Goal: Task Accomplishment & Management: Manage account settings

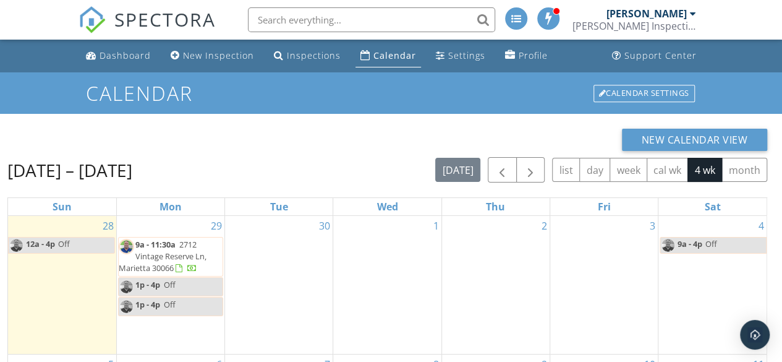
click at [163, 302] on div "1p - 4p Off" at bounding box center [147, 305] width 57 height 12
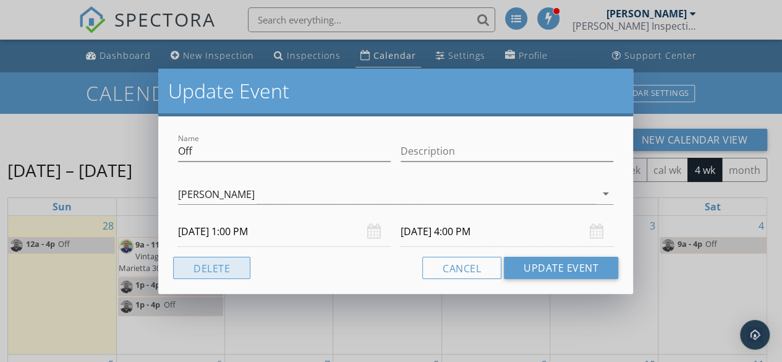
click at [221, 266] on button "Delete" at bounding box center [211, 268] width 77 height 22
